Goal: Information Seeking & Learning: Compare options

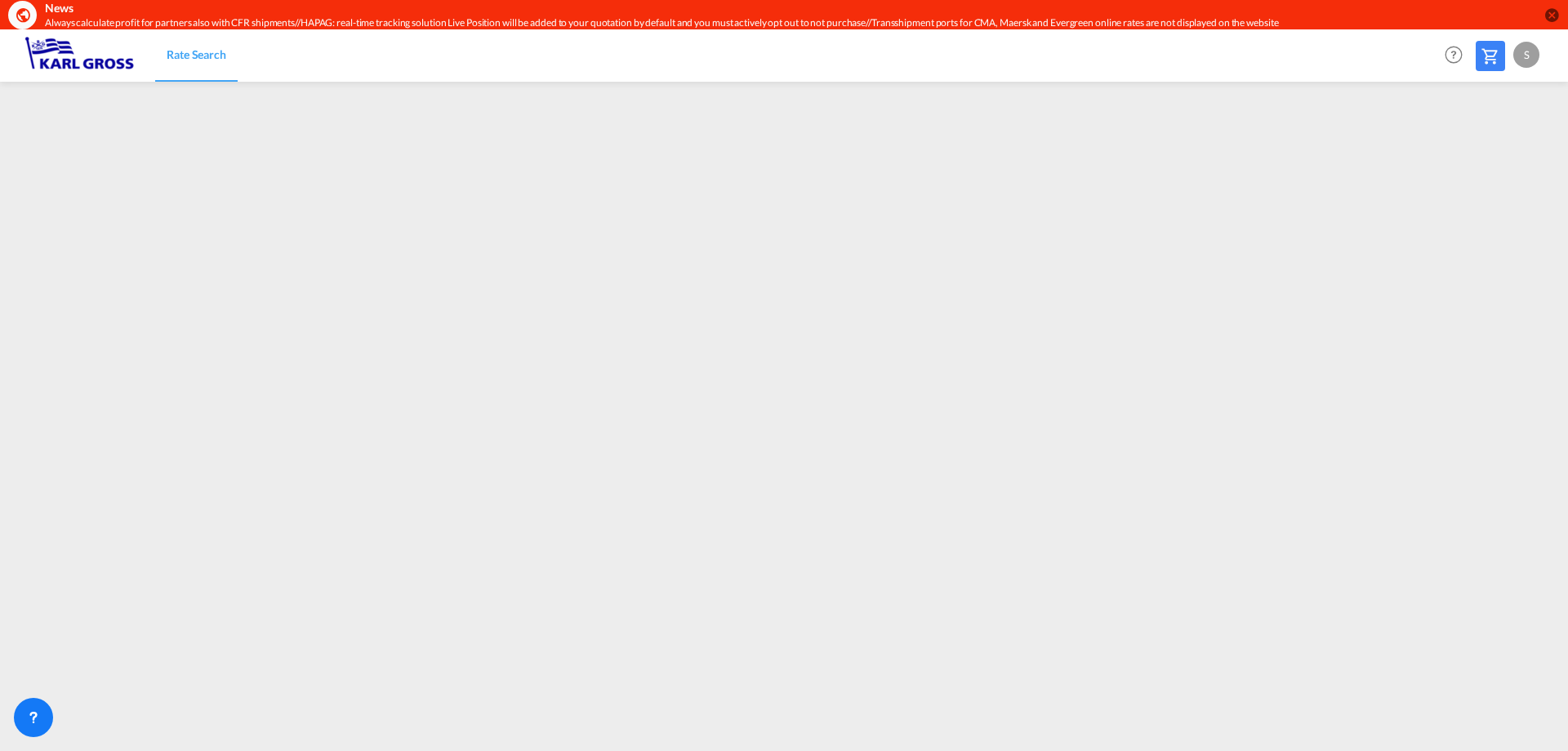
click at [353, 750] on md-content "Rate Search Help Resources Product Release S My Profile Logout" at bounding box center [784, 390] width 1568 height 721
